Goal: Information Seeking & Learning: Check status

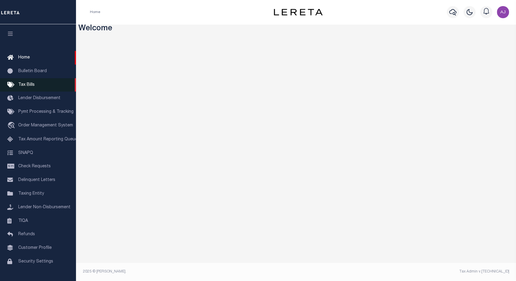
click at [27, 85] on span "Tax Bills" at bounding box center [26, 85] width 16 height 4
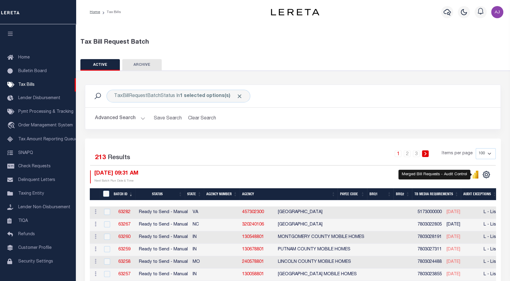
click at [474, 175] on icon "" at bounding box center [475, 175] width 7 height 8
click at [476, 175] on icon "" at bounding box center [476, 176] width 3 height 6
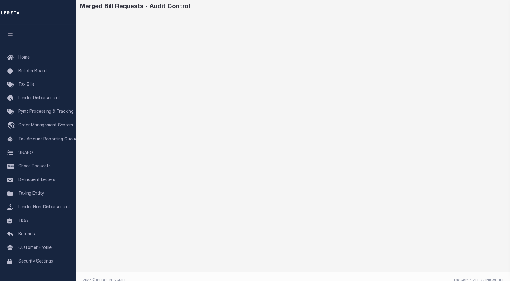
scroll to position [23, 0]
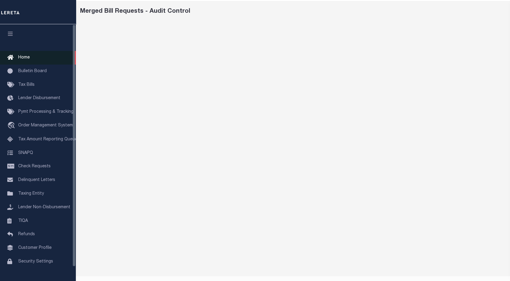
click at [28, 62] on link "Home" at bounding box center [38, 58] width 76 height 14
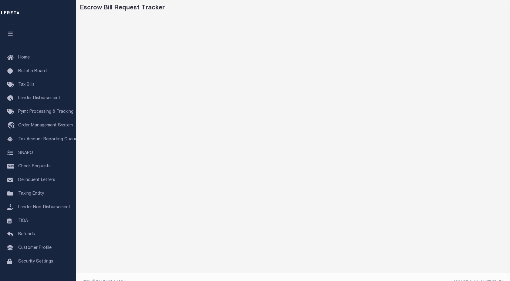
scroll to position [28, 0]
